Goal: Task Accomplishment & Management: Use online tool/utility

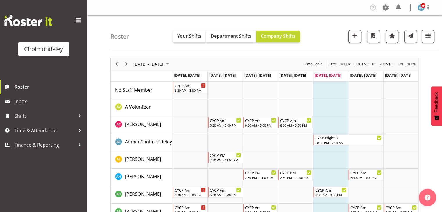
scroll to position [62, 0]
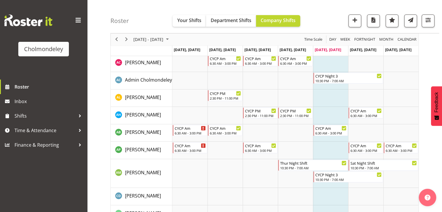
click at [428, 23] on div "Subscribe to our notifications for the latest news and updates. You can disable…" at bounding box center [221, 26] width 442 height 52
click at [237, 36] on button "Later" at bounding box center [233, 37] width 26 height 15
click at [430, 20] on span "button" at bounding box center [428, 20] width 8 height 8
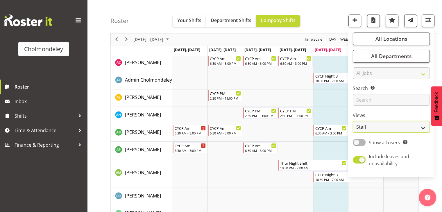
click at [412, 132] on select "Staff Role Shift - Horizontal Shift - Vertical Staff - Location" at bounding box center [390, 127] width 77 height 12
click at [353, 121] on select "Staff Role Shift - Horizontal Shift - Vertical Staff - Location" at bounding box center [390, 127] width 77 height 12
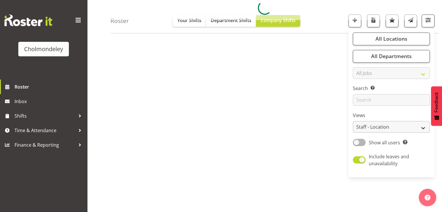
click at [0, 0] on div "Timeline Week of September 19, 2025" at bounding box center [0, 0] width 0 height 0
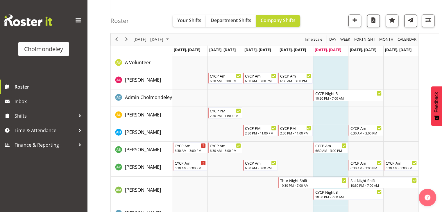
click at [428, 28] on div "Roster Your Shifts Department Shifts Company Shifts All Locations [GEOGRAPHIC_D…" at bounding box center [274, 16] width 328 height 33
click at [428, 23] on span "button" at bounding box center [428, 20] width 8 height 8
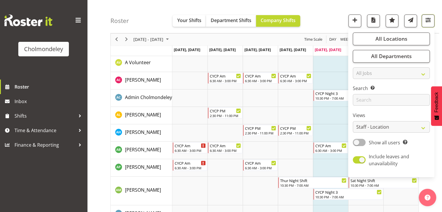
click at [428, 23] on span "button" at bounding box center [428, 20] width 8 height 8
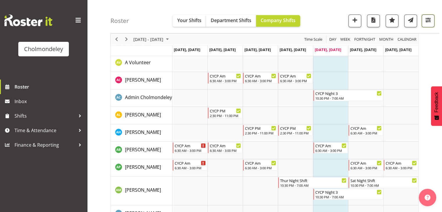
click at [428, 23] on span "button" at bounding box center [428, 20] width 8 height 8
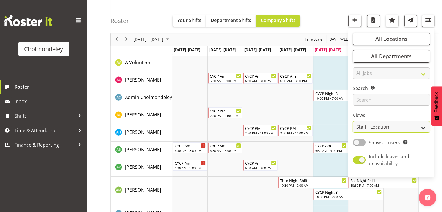
click at [393, 125] on select "Staff Role Shift - Horizontal Shift - Vertical Staff - Location" at bounding box center [390, 127] width 77 height 12
select select "shift"
click at [353, 121] on select "Staff Role Shift - Horizontal Shift - Vertical Staff - Location" at bounding box center [390, 127] width 77 height 12
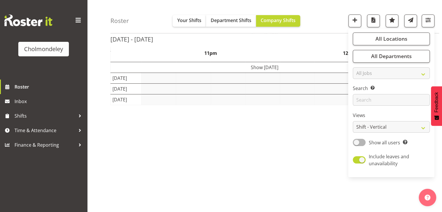
click at [322, 17] on div "Roster Your Shifts Department Shifts Company Shifts All Locations [GEOGRAPHIC_D…" at bounding box center [274, 16] width 328 height 33
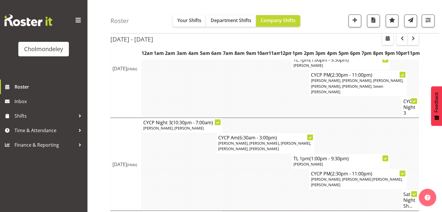
scroll to position [126, 0]
